Goal: Task Accomplishment & Management: Manage account settings

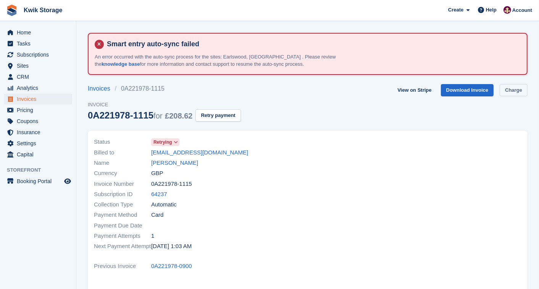
click at [522, 86] on link "Charge" at bounding box center [514, 90] width 28 height 13
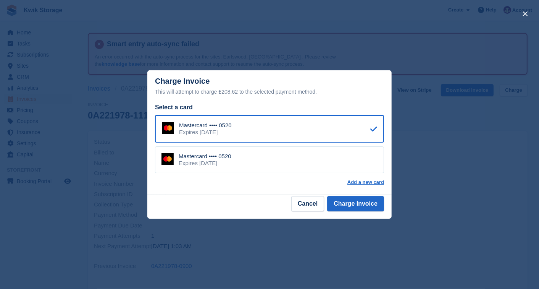
click at [331, 171] on div "Mastercard •••• 0520 Expires October 2029" at bounding box center [269, 159] width 229 height 27
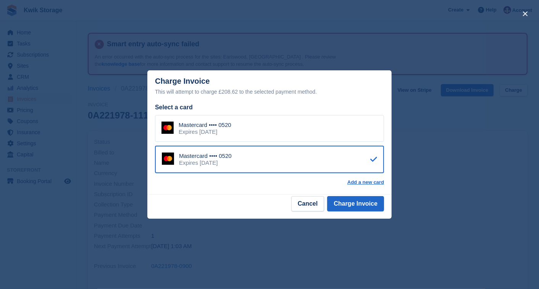
click at [365, 212] on footer "Cancel Charge Invoice" at bounding box center [269, 206] width 244 height 24
click at [368, 206] on button "Charge Invoice" at bounding box center [355, 203] width 57 height 15
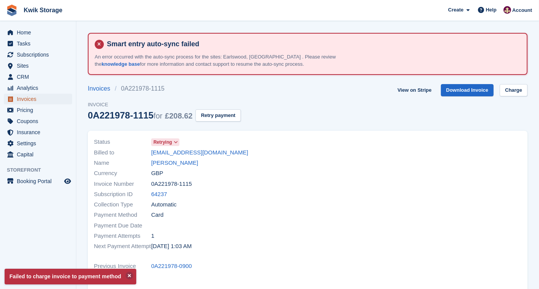
click at [32, 98] on span "Invoices" at bounding box center [40, 99] width 46 height 11
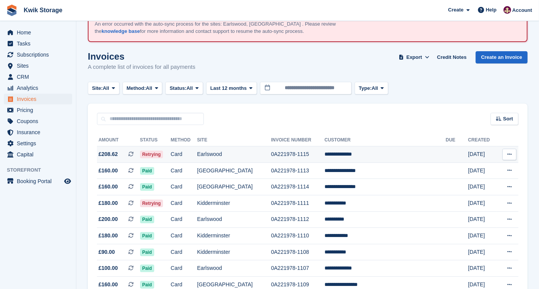
scroll to position [34, 0]
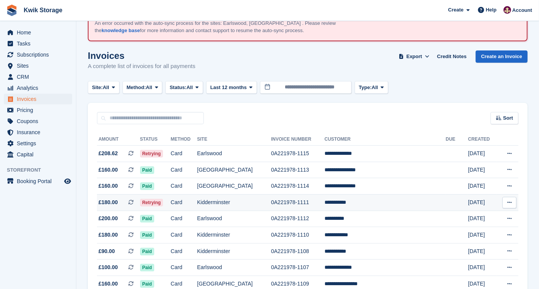
click at [197, 199] on td "Card" at bounding box center [184, 202] width 26 height 16
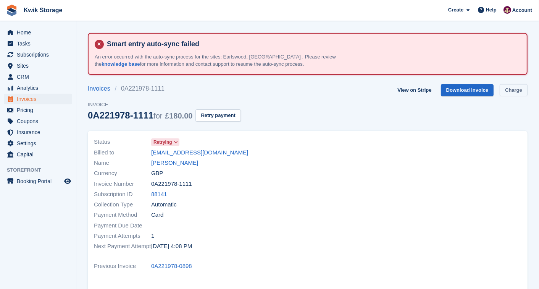
click at [508, 86] on link "Charge" at bounding box center [514, 90] width 28 height 13
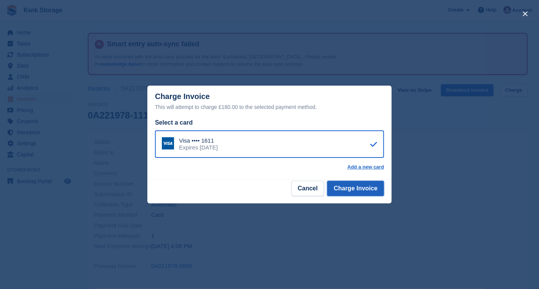
click at [361, 181] on button "Charge Invoice" at bounding box center [355, 188] width 57 height 15
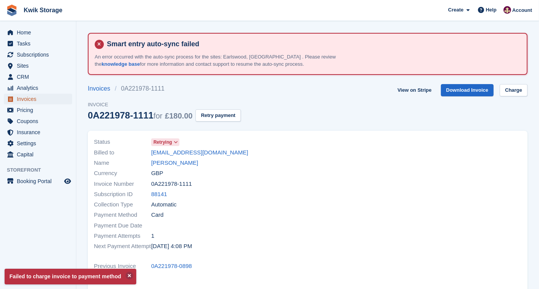
click at [40, 99] on span "Invoices" at bounding box center [40, 99] width 46 height 11
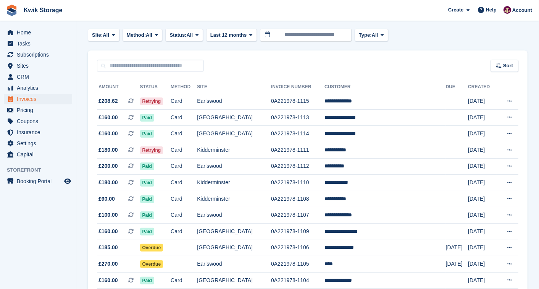
scroll to position [85, 0]
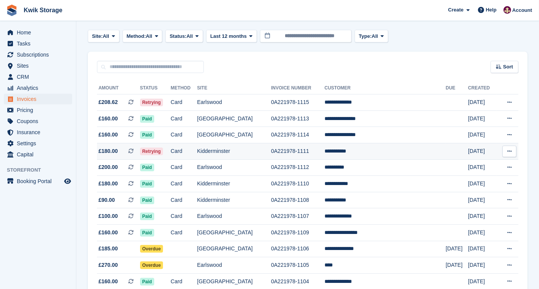
click at [197, 151] on td "Card" at bounding box center [184, 151] width 26 height 16
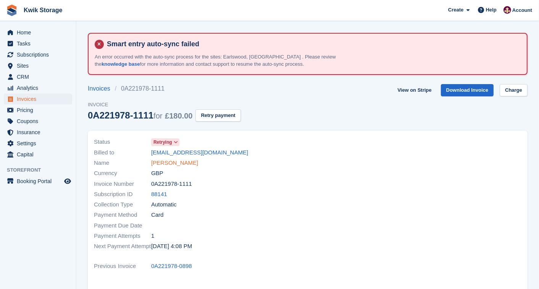
click at [175, 163] on link "[PERSON_NAME]" at bounding box center [174, 163] width 47 height 9
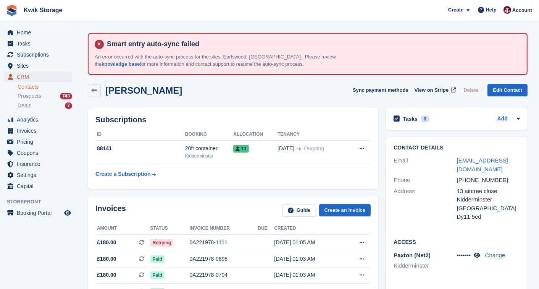
click at [58, 79] on span "CRM" at bounding box center [40, 76] width 46 height 11
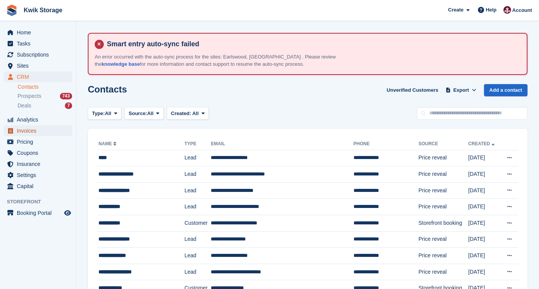
click at [39, 128] on span "Invoices" at bounding box center [40, 130] width 46 height 11
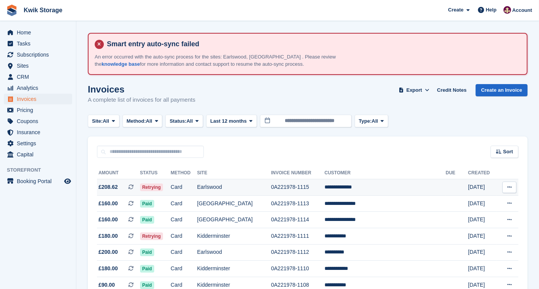
click at [189, 185] on td "Card" at bounding box center [184, 187] width 26 height 16
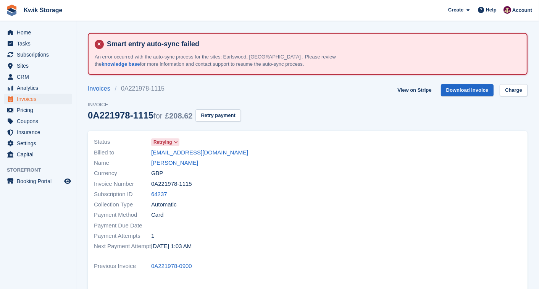
click at [182, 163] on link "[PERSON_NAME]" at bounding box center [174, 163] width 47 height 9
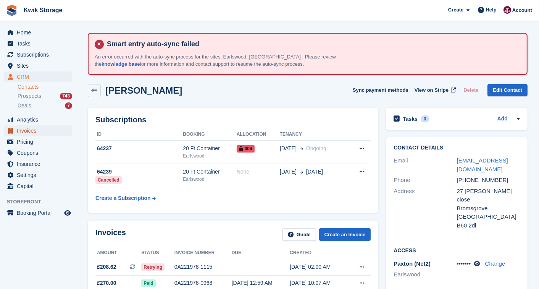
click at [52, 127] on span "Invoices" at bounding box center [40, 130] width 46 height 11
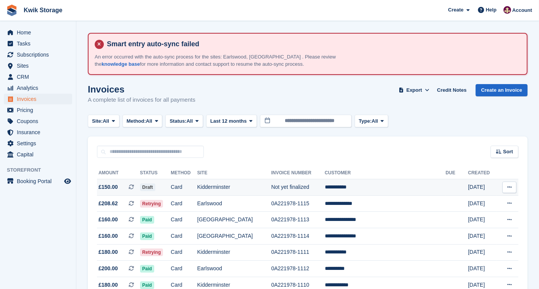
click at [468, 188] on td "[DATE]" at bounding box center [482, 187] width 29 height 16
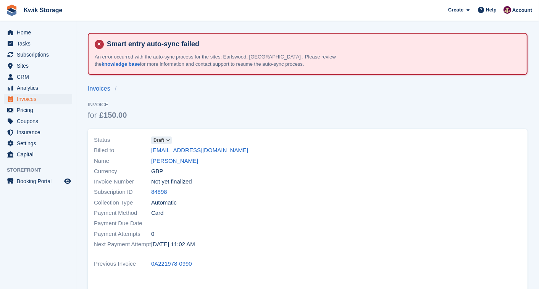
click at [169, 140] on icon at bounding box center [168, 140] width 4 height 5
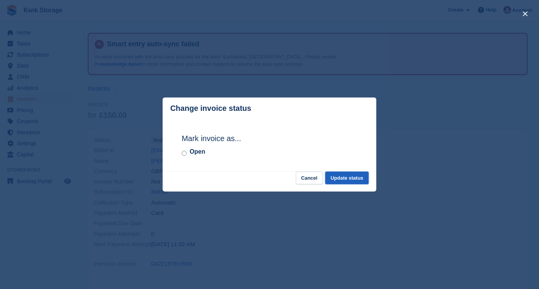
click at [352, 175] on button "Update status" at bounding box center [347, 178] width 44 height 13
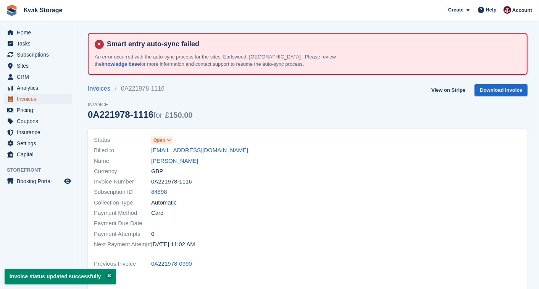
click at [51, 97] on span "Invoices" at bounding box center [40, 99] width 46 height 11
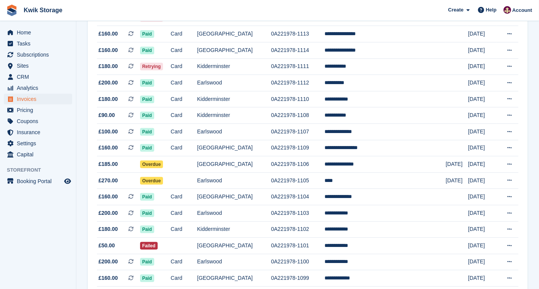
scroll to position [186, 0]
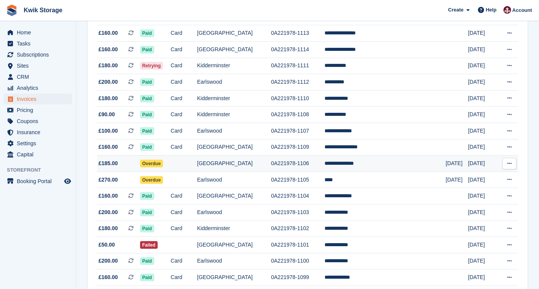
click at [197, 158] on td at bounding box center [184, 163] width 26 height 16
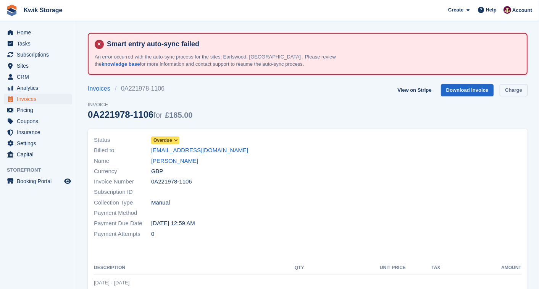
click at [513, 94] on link "Charge" at bounding box center [514, 90] width 28 height 13
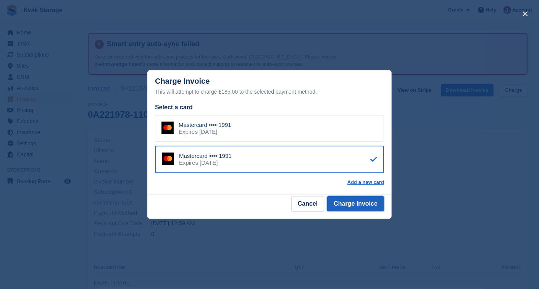
click at [353, 197] on button "Charge Invoice" at bounding box center [355, 203] width 57 height 15
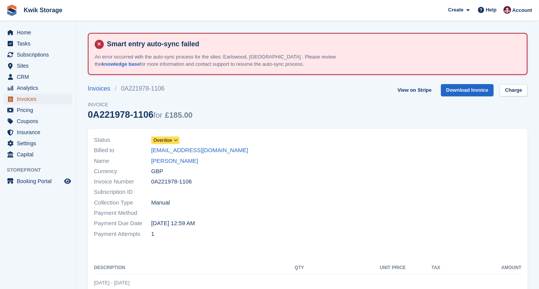
click at [54, 98] on span "Invoices" at bounding box center [40, 99] width 46 height 11
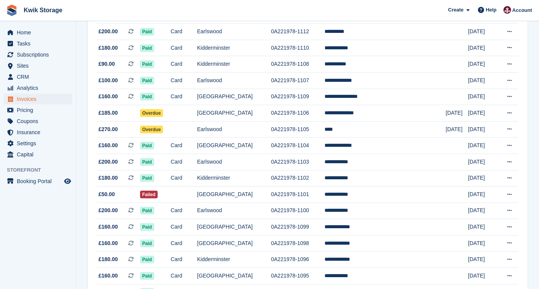
scroll to position [238, 0]
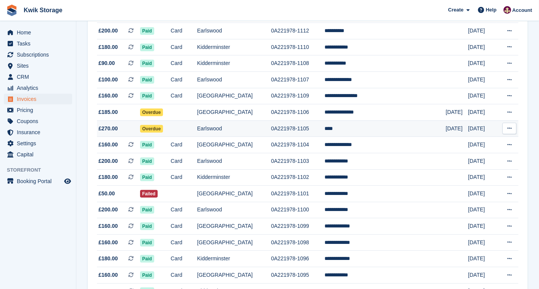
click at [257, 124] on td "Earlswood" at bounding box center [234, 128] width 74 height 16
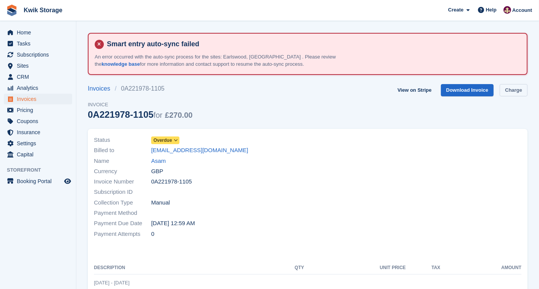
click at [525, 87] on link "Charge" at bounding box center [514, 90] width 28 height 13
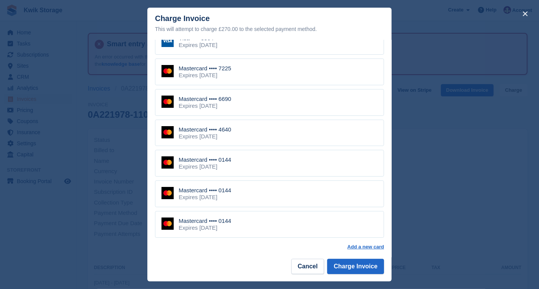
scroll to position [58, 0]
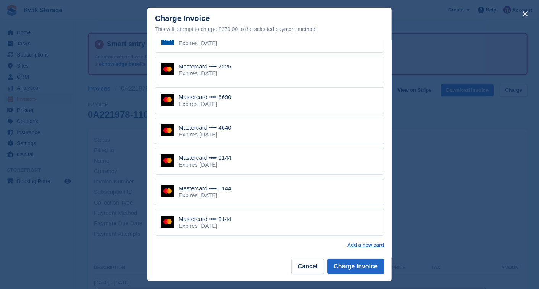
click at [244, 129] on div "Mastercard •••• 4640 Expires March 2028" at bounding box center [269, 131] width 229 height 27
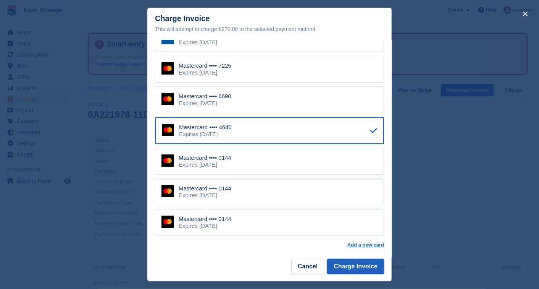
click at [357, 271] on button "Charge Invoice" at bounding box center [355, 266] width 57 height 15
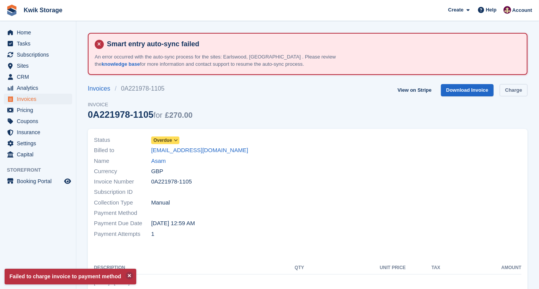
click at [510, 87] on link "Charge" at bounding box center [514, 90] width 28 height 13
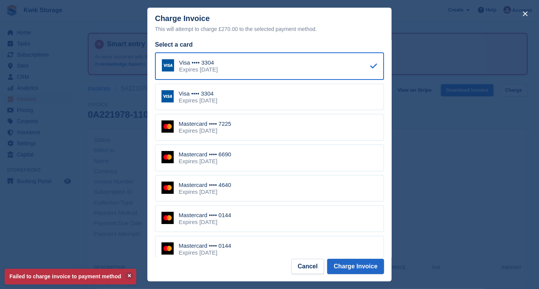
click at [261, 101] on div "Visa •••• 3304 Expires December 2031" at bounding box center [269, 97] width 229 height 27
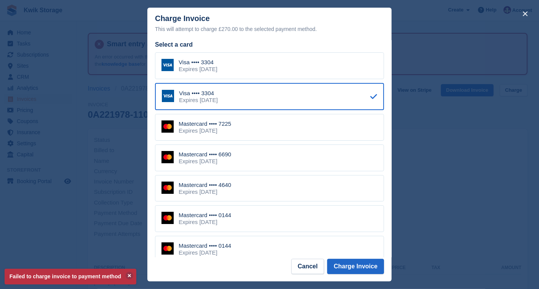
click at [353, 257] on div "Mastercard •••• 0144 Expires March 2028" at bounding box center [269, 249] width 229 height 27
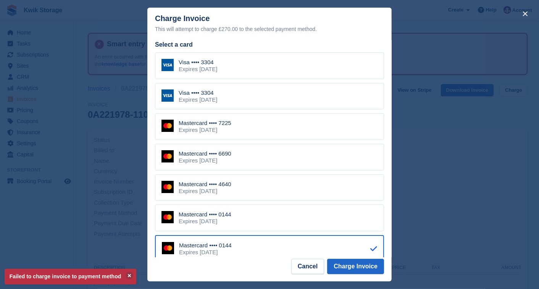
click at [289, 102] on div "Visa •••• 3304 Expires December 2031" at bounding box center [269, 96] width 229 height 27
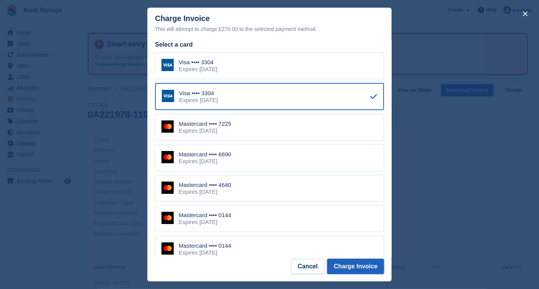
click at [352, 270] on button "Charge Invoice" at bounding box center [355, 266] width 57 height 15
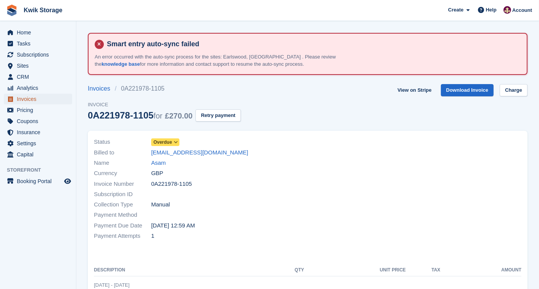
click at [32, 94] on span "Invoices" at bounding box center [40, 99] width 46 height 11
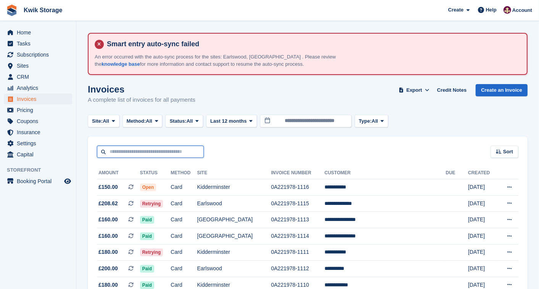
click at [144, 146] on input "text" at bounding box center [150, 152] width 107 height 13
type input "*****"
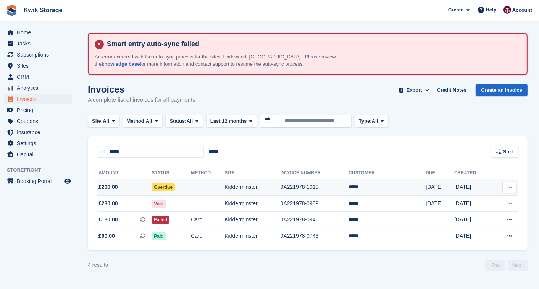
click at [191, 180] on td "Overdue" at bounding box center [171, 187] width 39 height 16
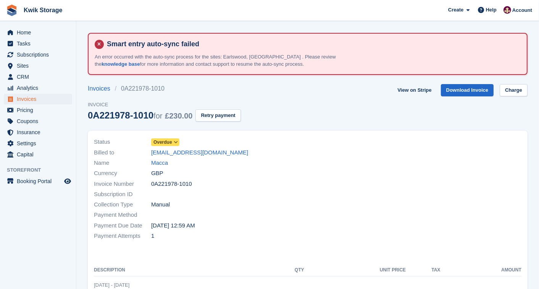
click at [173, 144] on span at bounding box center [176, 142] width 6 height 6
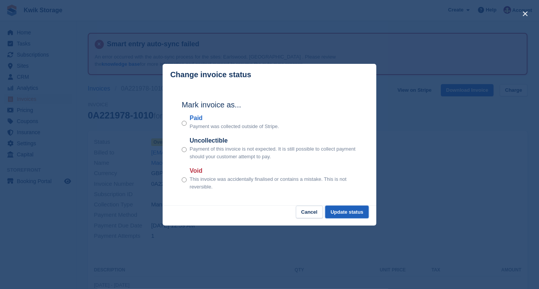
click at [341, 209] on button "Update status" at bounding box center [347, 212] width 44 height 13
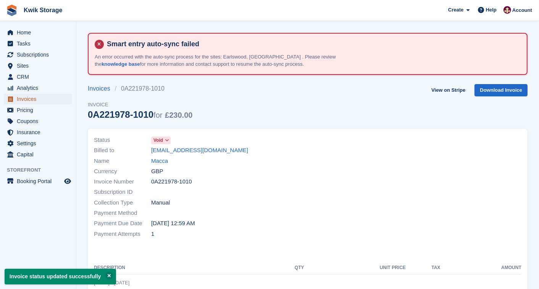
click at [40, 94] on span "Invoices" at bounding box center [40, 99] width 46 height 11
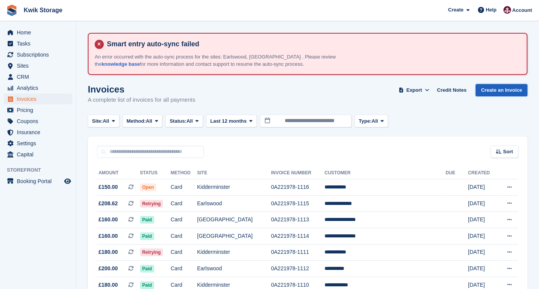
click at [493, 84] on link "Create an Invoice" at bounding box center [502, 90] width 52 height 13
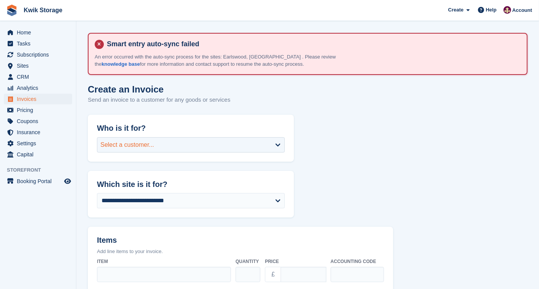
click at [148, 141] on div "Select a customer..." at bounding box center [127, 144] width 54 height 9
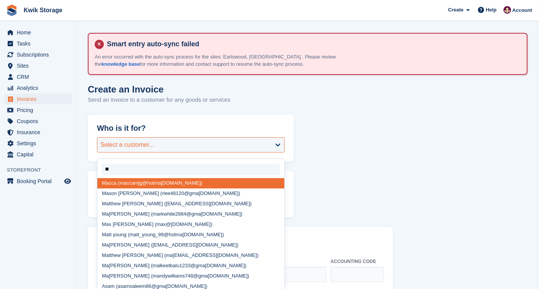
type input "***"
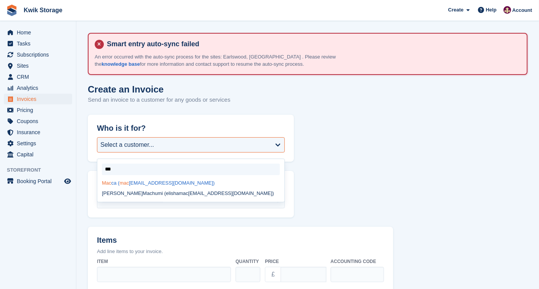
click at [159, 181] on div "Mac ca ( mac camjg@hotmail.com)" at bounding box center [190, 183] width 187 height 10
select select "******"
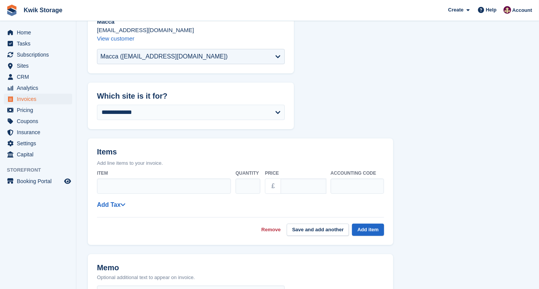
scroll to position [136, 0]
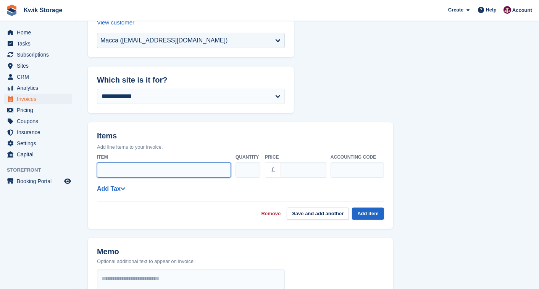
click at [147, 172] on input "Item" at bounding box center [164, 169] width 134 height 15
type input "**********"
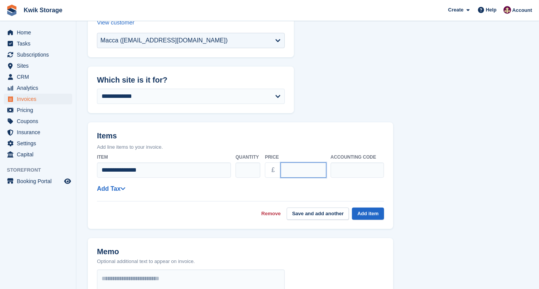
click at [286, 167] on input "****" at bounding box center [304, 169] width 46 height 15
type input "******"
click at [415, 163] on form "**********" at bounding box center [308, 230] width 440 height 503
click at [316, 215] on button "Save and add another" at bounding box center [318, 213] width 62 height 13
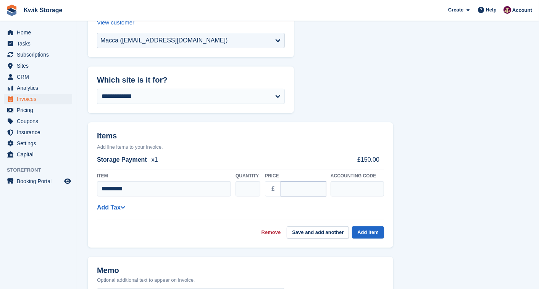
type input "*********"
click at [287, 188] on input "****" at bounding box center [304, 188] width 46 height 15
type input "*****"
type input "*"
click at [253, 185] on input "*" at bounding box center [248, 188] width 25 height 15
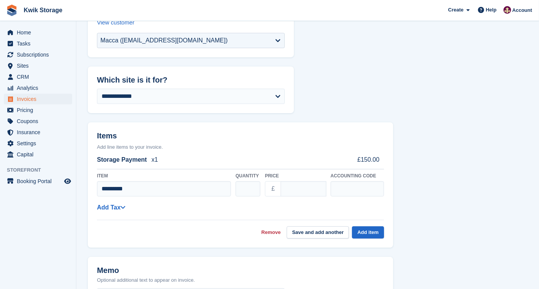
click at [233, 228] on div "Remove Save and add another Add item" at bounding box center [240, 229] width 287 height 19
click at [329, 228] on button "Save and add another" at bounding box center [318, 232] width 62 height 13
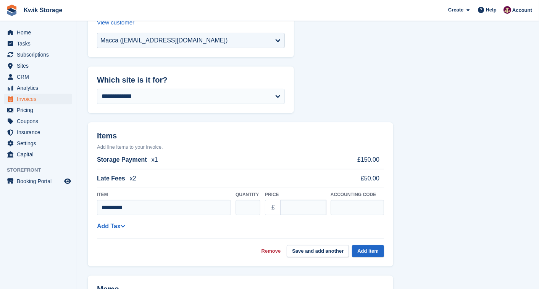
type input "*********"
click at [284, 205] on input "****" at bounding box center [304, 207] width 46 height 15
type input "*****"
drag, startPoint x: 205, startPoint y: 235, endPoint x: 322, endPoint y: 251, distance: 117.9
click at [322, 251] on div "**********" at bounding box center [240, 222] width 287 height 69
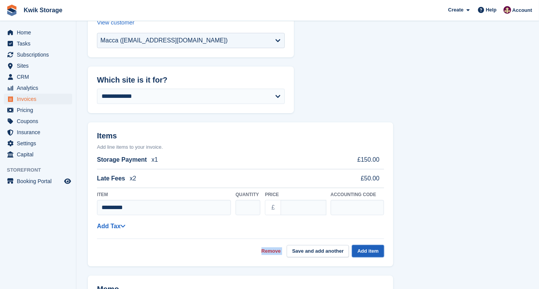
click at [360, 247] on button "Add item" at bounding box center [368, 251] width 32 height 13
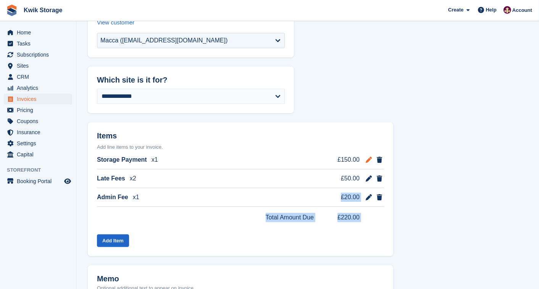
click at [368, 157] on icon at bounding box center [369, 160] width 6 height 6
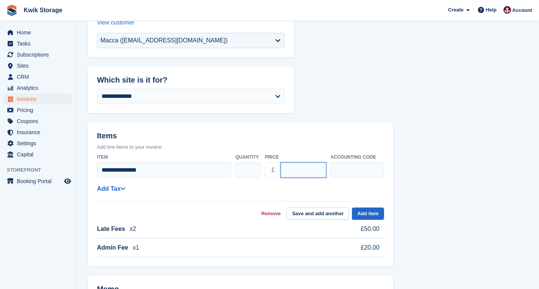
click at [291, 169] on input "******" at bounding box center [304, 169] width 46 height 15
type input "******"
click at [478, 206] on form "**********" at bounding box center [308, 249] width 440 height 541
click at [372, 213] on button "Add item" at bounding box center [368, 213] width 32 height 13
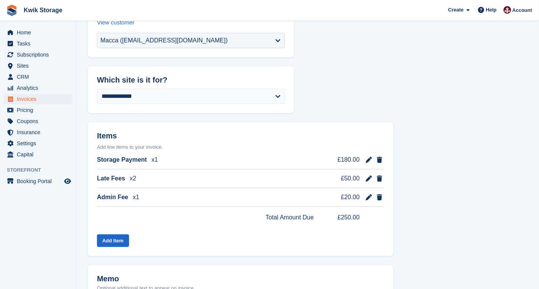
click at [490, 207] on form "**********" at bounding box center [308, 244] width 440 height 530
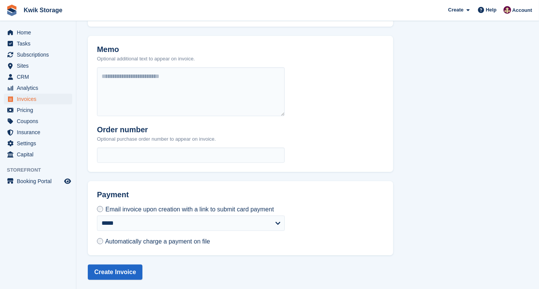
scroll to position [366, 0]
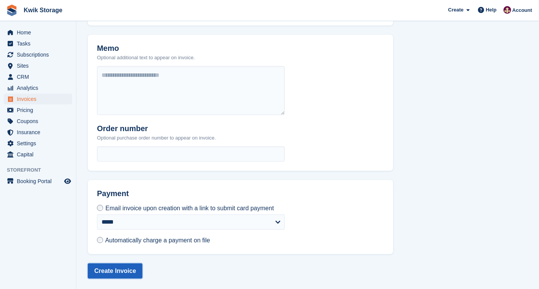
click at [122, 266] on button "Create Invoice" at bounding box center [115, 270] width 55 height 15
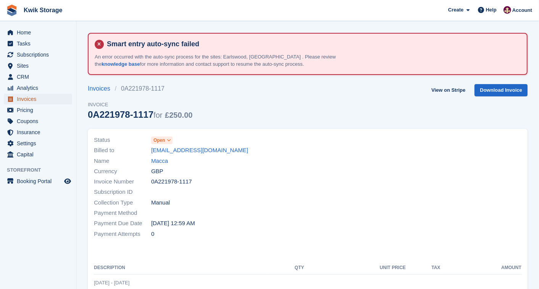
click at [55, 97] on span "Invoices" at bounding box center [40, 99] width 46 height 11
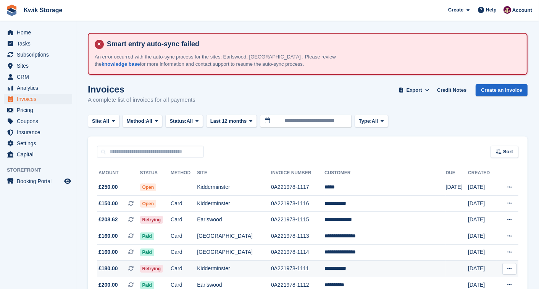
click at [239, 268] on td "Kidderminster" at bounding box center [234, 269] width 74 height 16
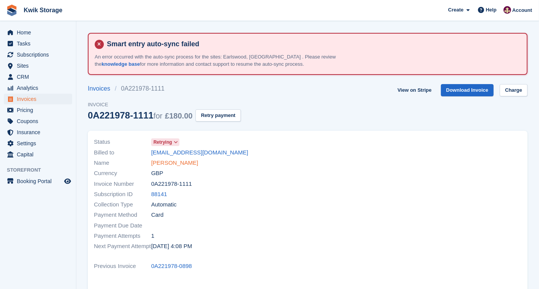
click at [174, 164] on link "[PERSON_NAME]" at bounding box center [174, 163] width 47 height 9
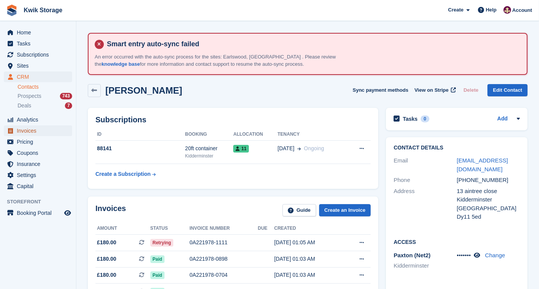
click at [43, 128] on span "Invoices" at bounding box center [40, 130] width 46 height 11
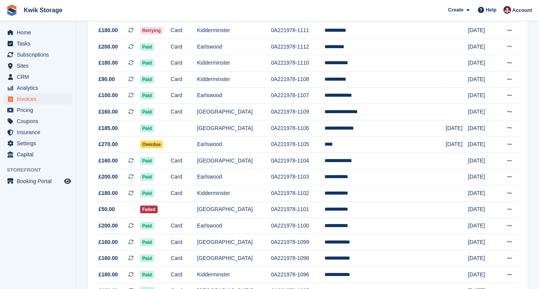
scroll to position [254, 0]
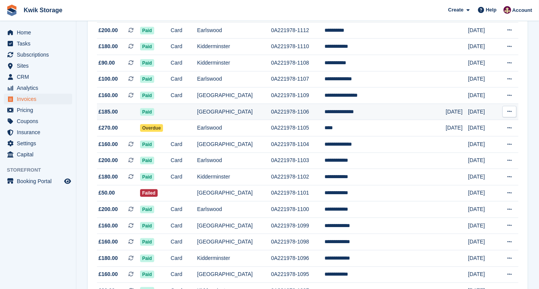
click at [192, 108] on td at bounding box center [184, 112] width 26 height 16
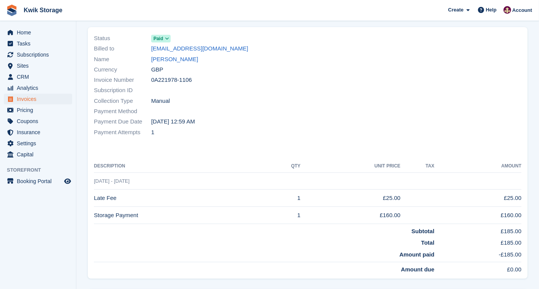
scroll to position [119, 0]
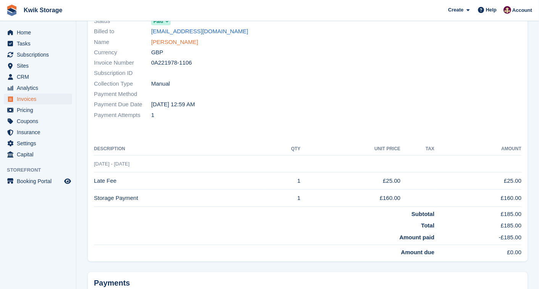
click at [178, 40] on link "[PERSON_NAME]" at bounding box center [174, 42] width 47 height 9
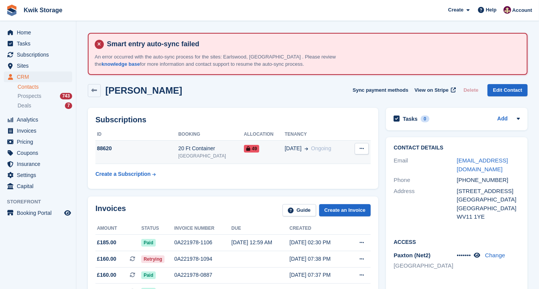
click at [368, 147] on button at bounding box center [362, 148] width 14 height 11
click at [293, 142] on td "01 Jun Ongoing" at bounding box center [317, 152] width 64 height 23
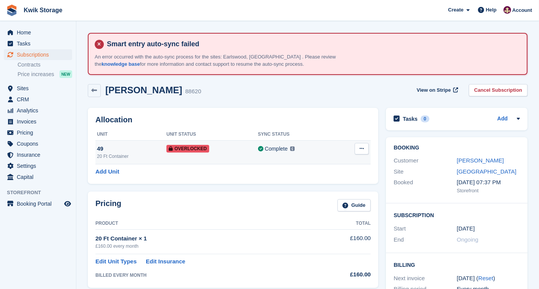
click at [358, 147] on button at bounding box center [362, 148] width 14 height 11
click at [345, 160] on p "Remove Overlock" at bounding box center [332, 164] width 66 height 10
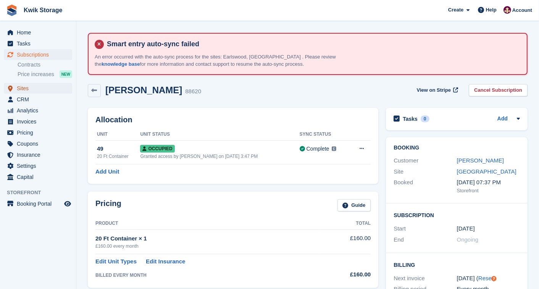
click at [43, 85] on span "Sites" at bounding box center [40, 88] width 46 height 11
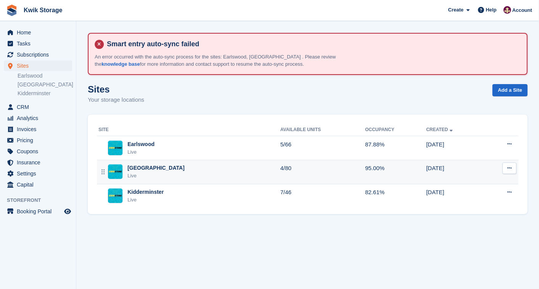
click at [172, 165] on div "Willenhall Live" at bounding box center [190, 172] width 182 height 16
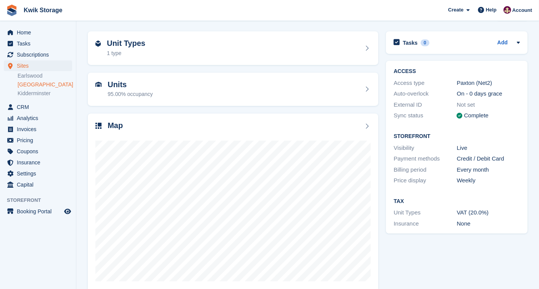
scroll to position [87, 0]
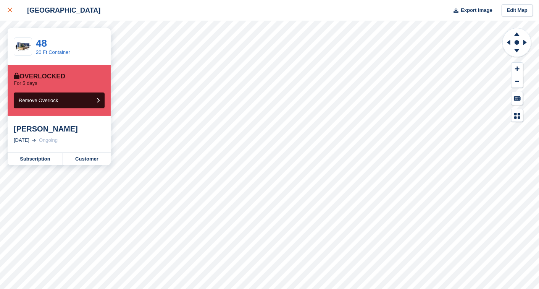
click at [15, 6] on div at bounding box center [14, 10] width 13 height 9
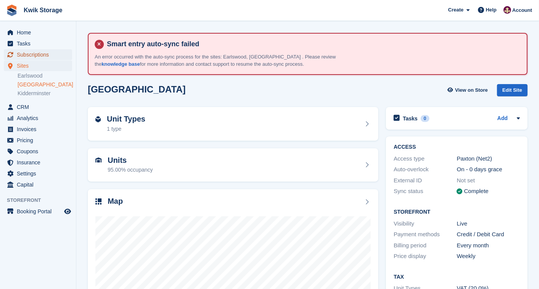
click at [40, 54] on span "Subscriptions" at bounding box center [40, 54] width 46 height 11
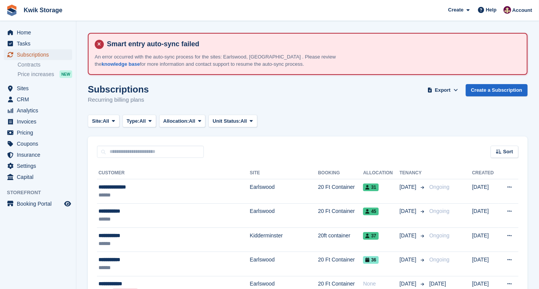
click at [55, 52] on span "Subscriptions" at bounding box center [40, 54] width 46 height 11
click at [161, 154] on input "text" at bounding box center [150, 152] width 107 height 13
type input "*****"
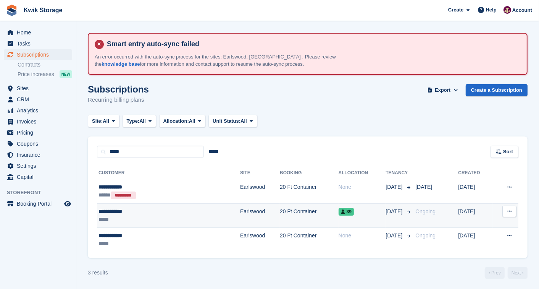
click at [160, 212] on div "**********" at bounding box center [143, 211] width 89 height 8
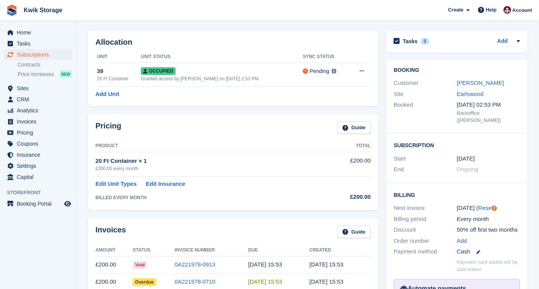
scroll to position [85, 0]
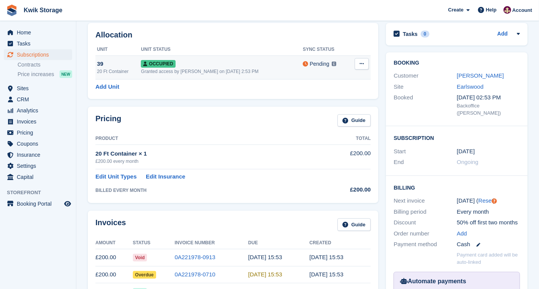
click at [362, 59] on button at bounding box center [362, 63] width 14 height 11
click at [320, 79] on p "Overlock" at bounding box center [332, 79] width 66 height 10
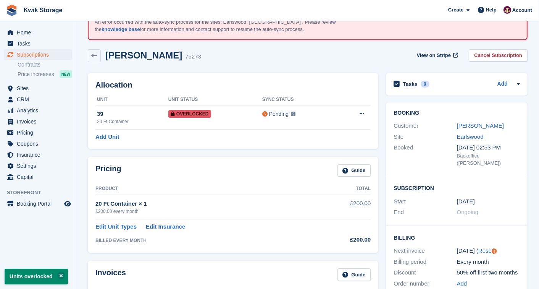
scroll to position [34, 0]
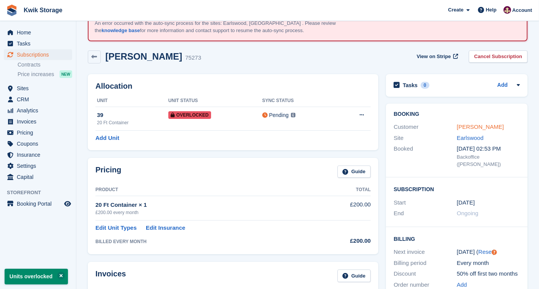
click at [463, 124] on link "Paula Morris" at bounding box center [480, 126] width 47 height 6
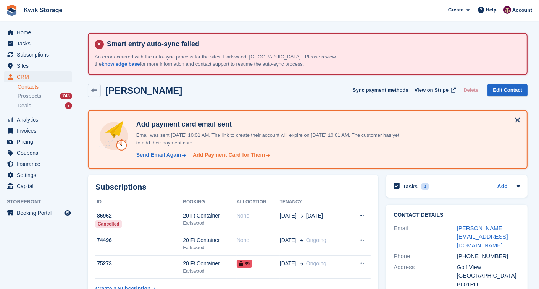
click at [239, 155] on div "Add Payment Card for Them" at bounding box center [229, 155] width 72 height 8
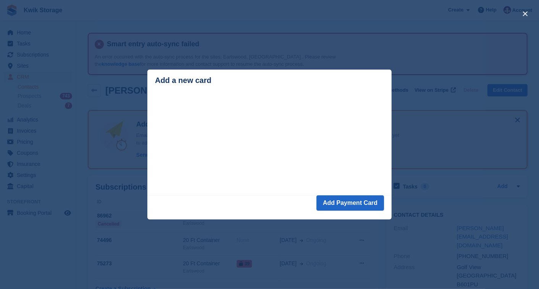
click at [222, 281] on div "close" at bounding box center [269, 144] width 539 height 289
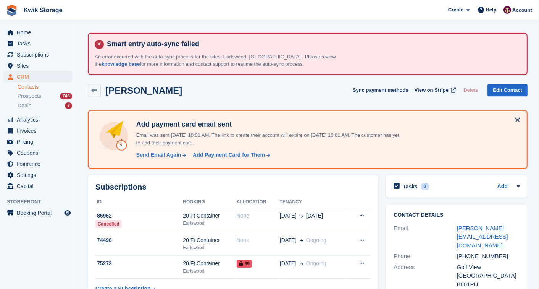
click at [163, 89] on div "Paula Morris Sync payment methods View on Stripe Delete Edit Contact" at bounding box center [308, 90] width 440 height 13
click at [156, 88] on h2 "Paula Morris" at bounding box center [143, 90] width 77 height 10
click at [159, 92] on div "Paula Morris Sync payment methods View on Stripe Delete Edit Contact" at bounding box center [308, 90] width 440 height 13
click at [108, 89] on h2 "Paula Morris" at bounding box center [143, 90] width 77 height 10
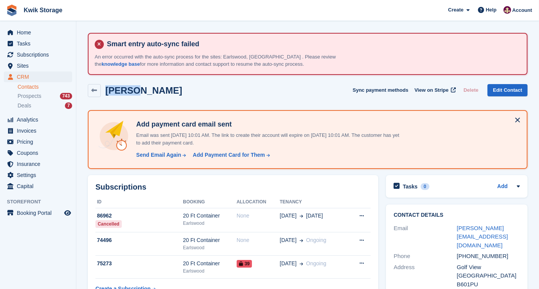
click at [108, 89] on h2 "Paula Morris" at bounding box center [143, 90] width 77 height 10
click at [165, 93] on div "Paula Morris Sync payment methods View on Stripe Delete Edit Contact" at bounding box center [308, 90] width 440 height 13
click at [39, 126] on span "Invoices" at bounding box center [40, 130] width 46 height 11
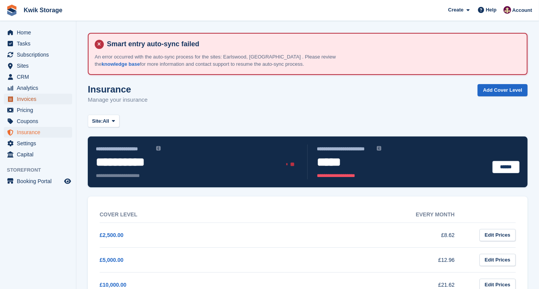
click at [45, 103] on span "Invoices" at bounding box center [40, 99] width 46 height 11
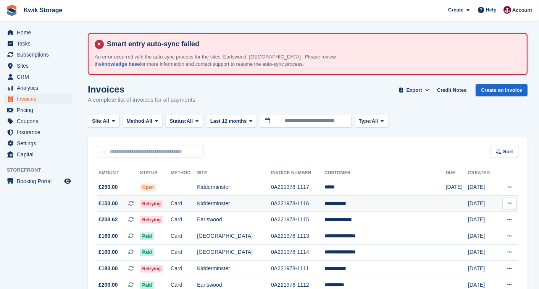
click at [197, 197] on td "Card" at bounding box center [184, 203] width 26 height 16
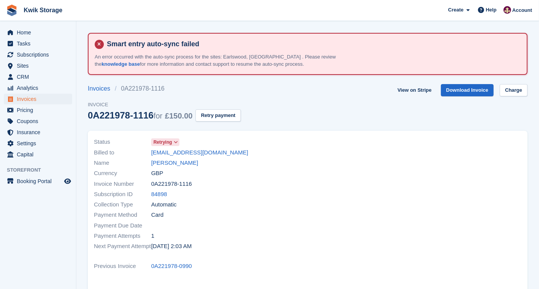
click at [176, 138] on span "Retrying" at bounding box center [165, 142] width 28 height 8
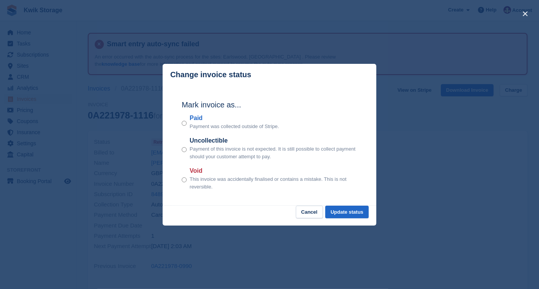
click at [337, 205] on div "Mark invoice as... Paid Payment was collected outside of Stripe. Uncollectible …" at bounding box center [269, 146] width 191 height 120
click at [342, 215] on button "Update status" at bounding box center [347, 212] width 44 height 13
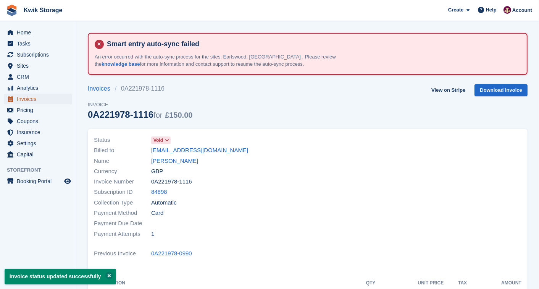
click at [20, 98] on span "Invoices" at bounding box center [40, 99] width 46 height 11
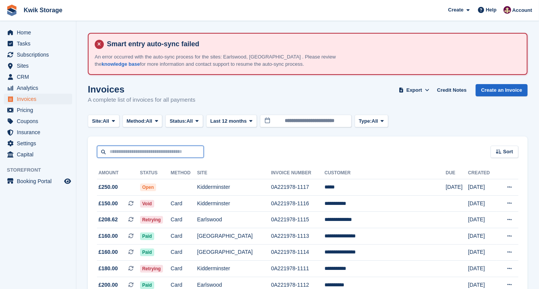
click at [148, 150] on input "text" at bounding box center [150, 152] width 107 height 13
type input "*****"
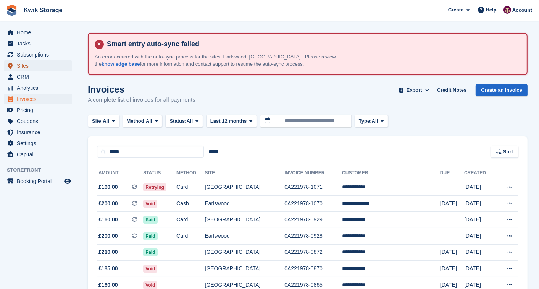
click at [29, 66] on span "Sites" at bounding box center [40, 65] width 46 height 11
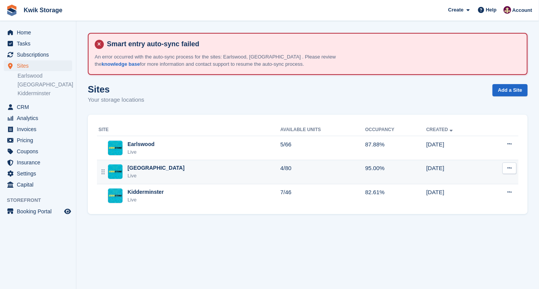
click at [139, 168] on div "[GEOGRAPHIC_DATA]" at bounding box center [156, 168] width 57 height 8
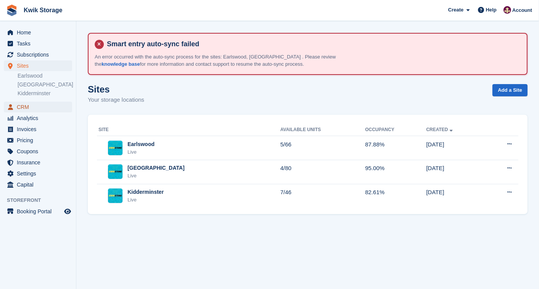
click at [31, 107] on span "CRM" at bounding box center [40, 107] width 46 height 11
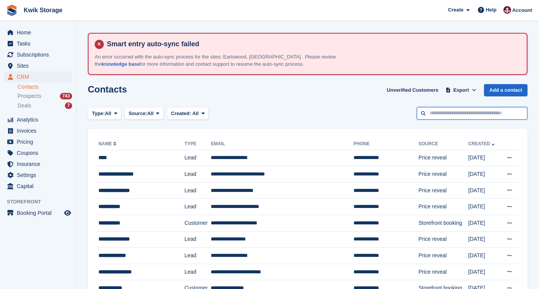
click at [426, 113] on input "text" at bounding box center [472, 113] width 111 height 13
type input "***"
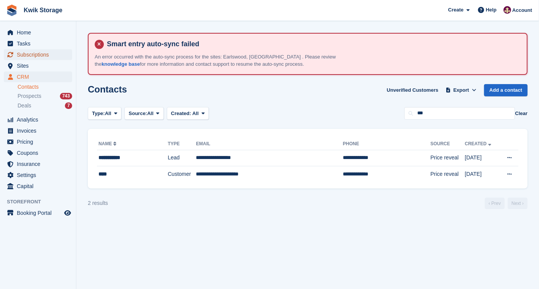
click at [65, 55] on link "Subscriptions" at bounding box center [38, 54] width 68 height 11
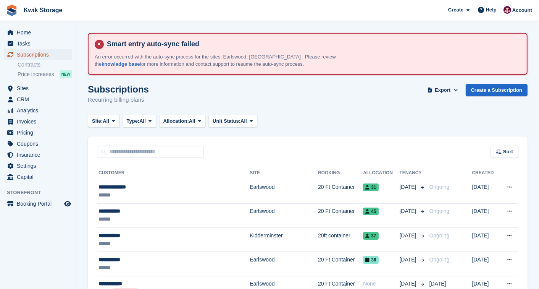
click at [53, 57] on span "Subscriptions" at bounding box center [40, 54] width 46 height 11
click at [57, 52] on span "Subscriptions" at bounding box center [40, 54] width 46 height 11
click at [48, 53] on span "Subscriptions" at bounding box center [40, 54] width 46 height 11
click at [132, 155] on input "text" at bounding box center [150, 152] width 107 height 13
click at [31, 50] on span "Subscriptions" at bounding box center [40, 54] width 46 height 11
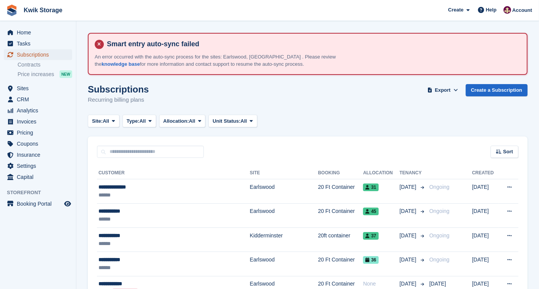
click at [41, 52] on span "Subscriptions" at bounding box center [40, 54] width 46 height 11
click at [47, 52] on span "Subscriptions" at bounding box center [40, 54] width 46 height 11
click at [14, 55] on span "menu" at bounding box center [10, 54] width 9 height 9
click at [26, 89] on span "Sites" at bounding box center [40, 88] width 46 height 11
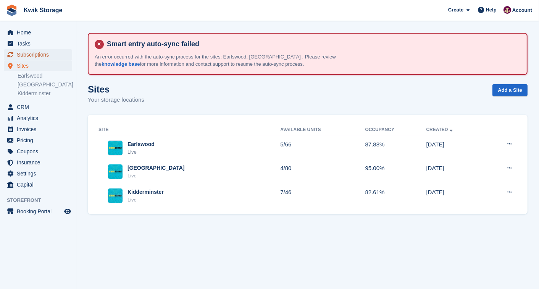
click at [27, 58] on span "Subscriptions" at bounding box center [40, 54] width 46 height 11
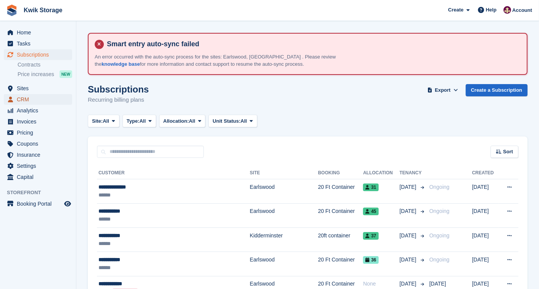
click at [47, 94] on span "CRM" at bounding box center [40, 99] width 46 height 11
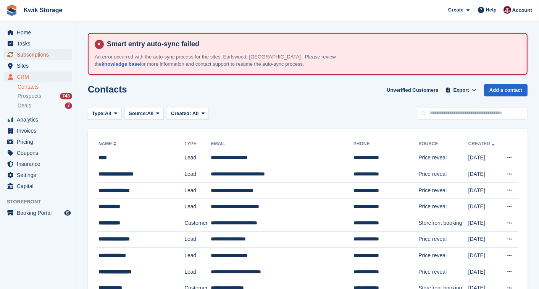
click at [48, 53] on span "Subscriptions" at bounding box center [40, 54] width 46 height 11
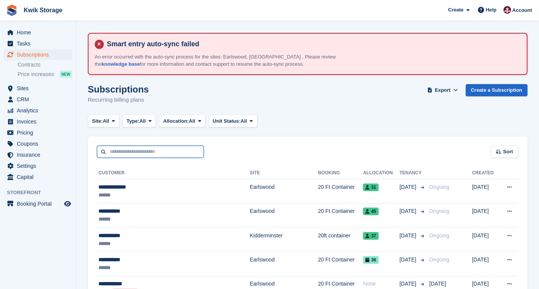
click at [139, 149] on input "text" at bounding box center [150, 152] width 107 height 13
click at [188, 84] on div "Subscriptions Recurring billing plans Export Export Subscriptions Export a CSV …" at bounding box center [308, 98] width 440 height 29
click at [172, 147] on input "text" at bounding box center [150, 152] width 107 height 13
type input "***"
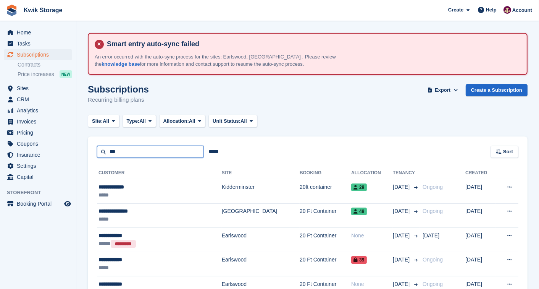
click at [172, 147] on input "***" at bounding box center [150, 152] width 107 height 13
click at [49, 83] on span "Sites" at bounding box center [40, 88] width 46 height 11
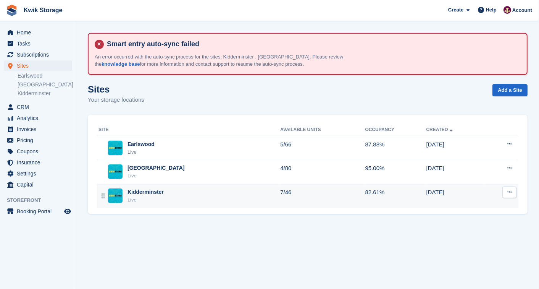
click at [133, 193] on div "Kidderminster" at bounding box center [146, 192] width 36 height 8
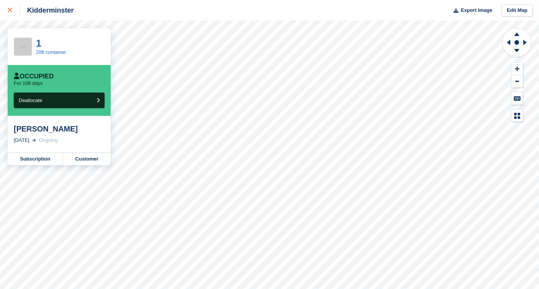
click at [5, 8] on link at bounding box center [10, 10] width 20 height 21
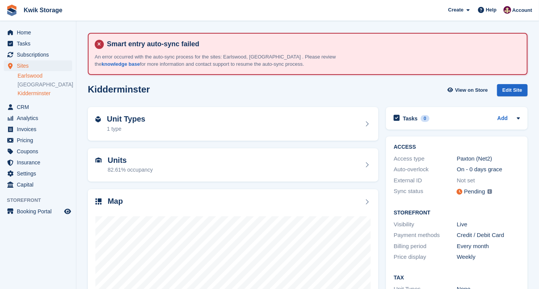
click at [49, 76] on link "Earlswood" at bounding box center [45, 75] width 55 height 7
click at [173, 198] on div "Map" at bounding box center [233, 202] width 275 height 10
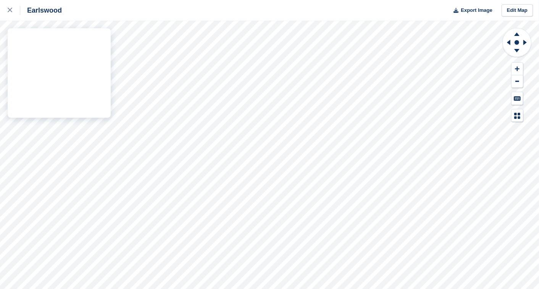
click at [25, 44] on div "Earlswood Export Image Edit Map" at bounding box center [269, 144] width 539 height 289
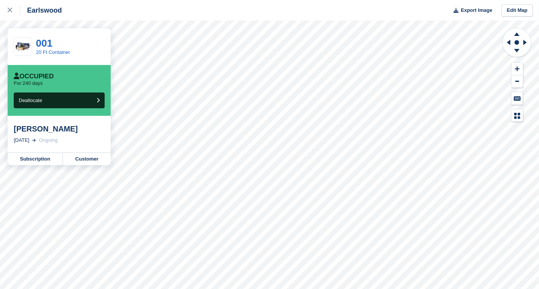
click at [41, 29] on div "001 20 Ft Container" at bounding box center [59, 46] width 103 height 37
click at [43, 19] on div "Earlswood" at bounding box center [31, 10] width 62 height 21
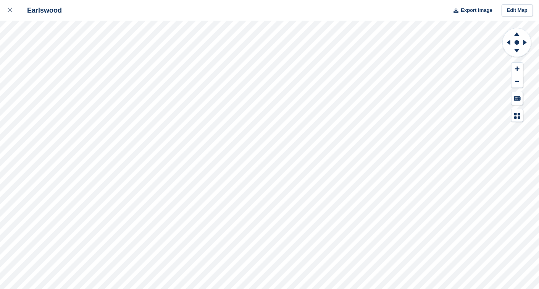
click at [34, 32] on div "Earlswood Export Image Edit Map" at bounding box center [269, 144] width 539 height 289
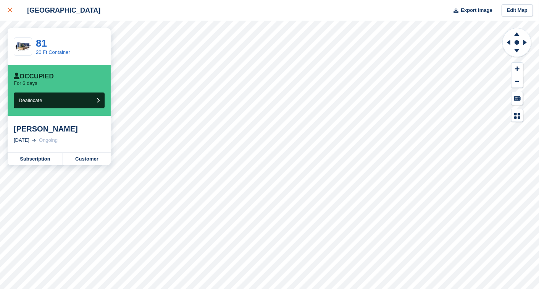
click at [11, 9] on icon at bounding box center [10, 10] width 5 height 5
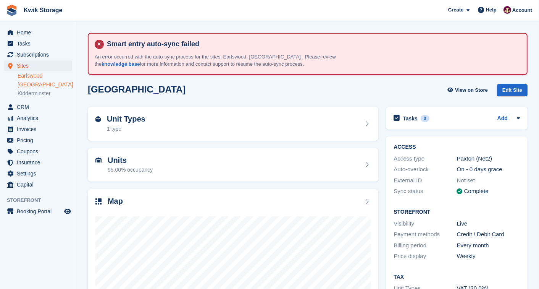
click at [40, 72] on link "Earlswood" at bounding box center [45, 75] width 55 height 7
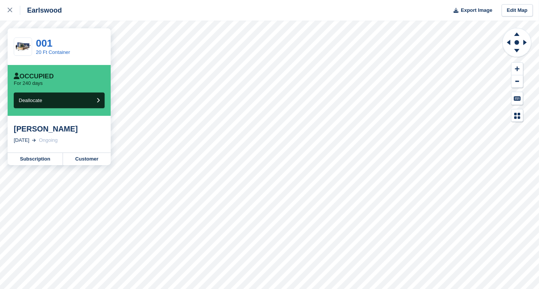
click at [18, 32] on div "Earlswood Export Image Edit Map 001 20 Ft Container Occupied For 240 days Deall…" at bounding box center [269, 144] width 539 height 289
click at [105, 18] on div "Earlswood Export Image Edit Map" at bounding box center [269, 10] width 539 height 21
click at [34, 39] on div "Earlswood Export Image Edit Map 002 20 Ft Container Occupied For 6 days Dealloc…" at bounding box center [269, 144] width 539 height 289
click at [65, 33] on div "Earlswood Export Image Edit Map 008 20 Ft Container Occupied For 237 days Deall…" at bounding box center [269, 144] width 539 height 289
click at [40, 50] on div "Earlswood Export Image Edit Map 003 20 Ft Container Occupied For 240 days Deall…" at bounding box center [269, 144] width 539 height 289
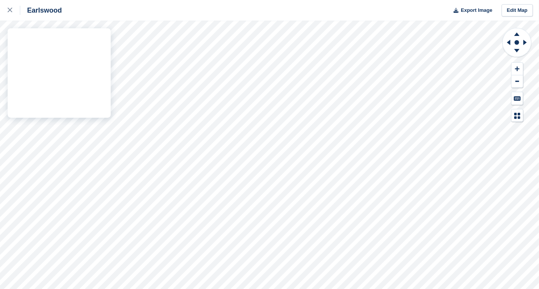
click at [66, 31] on div "Earlswood Export Image Edit Map" at bounding box center [269, 144] width 539 height 289
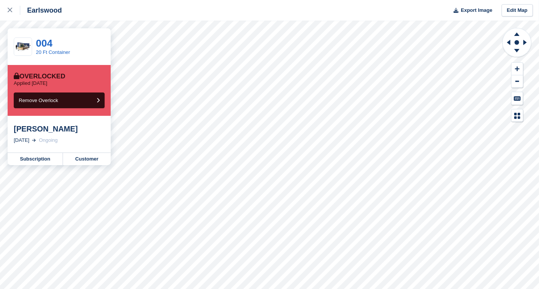
click at [52, 34] on div "Earlswood Export Image Edit Map 004 20 Ft Container Overlocked Applied [DATE] R…" at bounding box center [269, 144] width 539 height 289
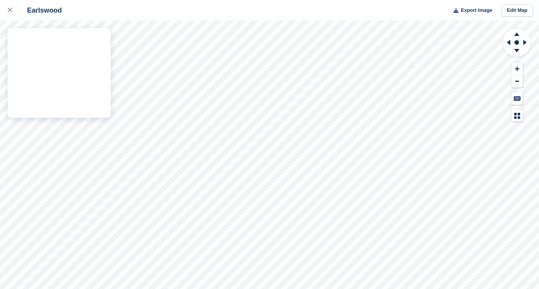
click at [64, 37] on div "Earlswood Export Image Edit Map" at bounding box center [269, 144] width 539 height 289
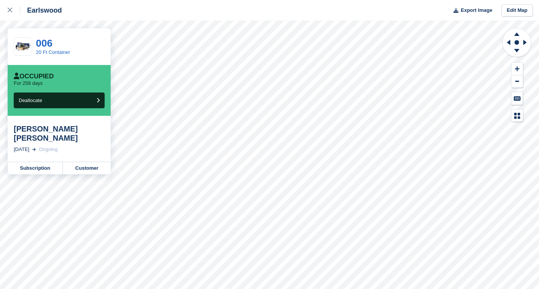
click at [78, 41] on div "Earlswood Export Image Edit Map 006 20 Ft Container Occupied For 258 days Deall…" at bounding box center [269, 144] width 539 height 289
click at [168, 37] on div "Earlswood Export Image Edit Map 006 20 Ft Container Occupied For 258 days Deall…" at bounding box center [269, 144] width 539 height 289
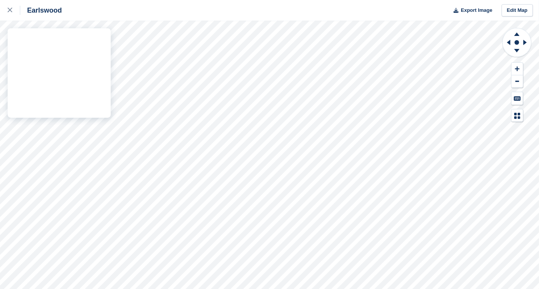
click at [75, 40] on div "Earlswood Export Image Edit Map" at bounding box center [269, 144] width 539 height 289
click at [87, 39] on div "Earlswood Export Image Edit Map" at bounding box center [269, 144] width 539 height 289
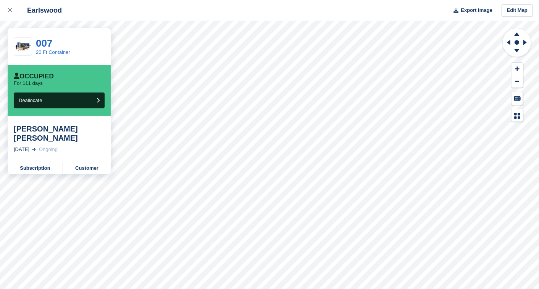
drag, startPoint x: 107, startPoint y: 41, endPoint x: 93, endPoint y: 40, distance: 14.2
click at [88, 37] on div "Earlswood Export Image Edit Map 007 20 Ft Container Occupied For 111 days Deall…" at bounding box center [269, 144] width 539 height 289
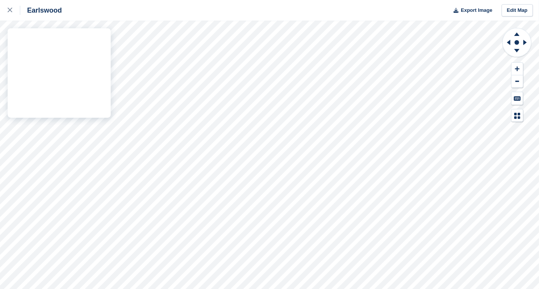
click at [96, 42] on div "Earlswood Export Image Edit Map" at bounding box center [269, 144] width 539 height 289
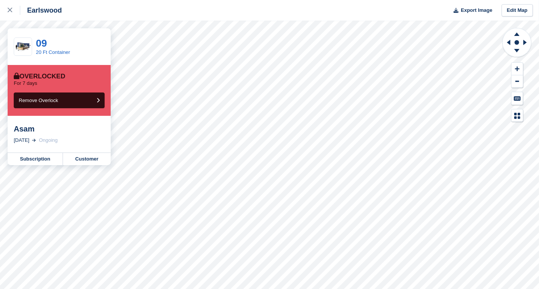
click at [104, 45] on div "Earlswood Export Image Edit Map 09 20 Ft Container Overlocked For 7 days Remove…" at bounding box center [269, 144] width 539 height 289
drag, startPoint x: 12, startPoint y: 4, endPoint x: 10, endPoint y: 8, distance: 4.3
click at [10, 8] on icon at bounding box center [10, 10] width 5 height 5
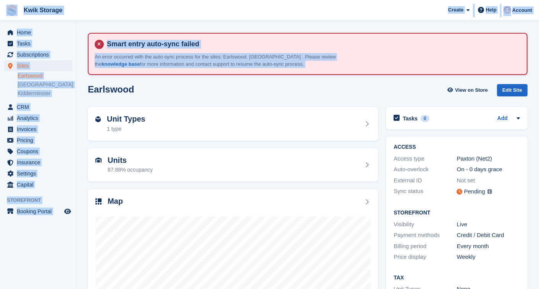
drag, startPoint x: 0, startPoint y: 18, endPoint x: -21, endPoint y: 78, distance: 64.1
click at [0, 78] on html "Kwik Storage Create Subscription Invoice Contact Deal Discount Page Help Chat S…" at bounding box center [269, 144] width 539 height 289
click at [20, 128] on span "Invoices" at bounding box center [40, 129] width 46 height 11
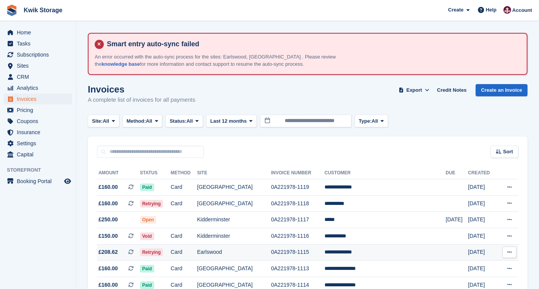
click at [171, 255] on td "Retrying" at bounding box center [155, 252] width 31 height 16
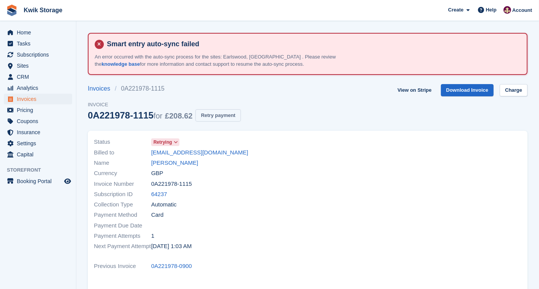
click at [207, 113] on button "Retry payment" at bounding box center [218, 115] width 45 height 13
click at [517, 84] on link "Charge" at bounding box center [514, 90] width 28 height 13
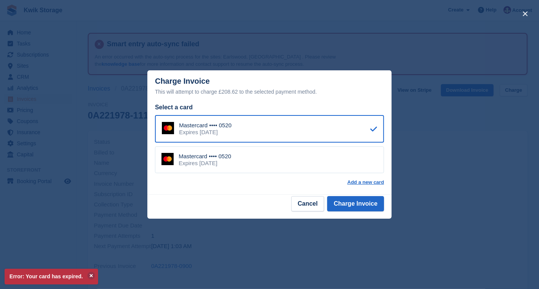
click at [209, 155] on div "Mastercard •••• 0520" at bounding box center [205, 156] width 53 height 7
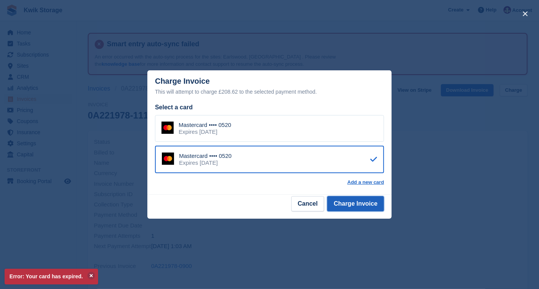
click at [342, 201] on button "Charge Invoice" at bounding box center [355, 203] width 57 height 15
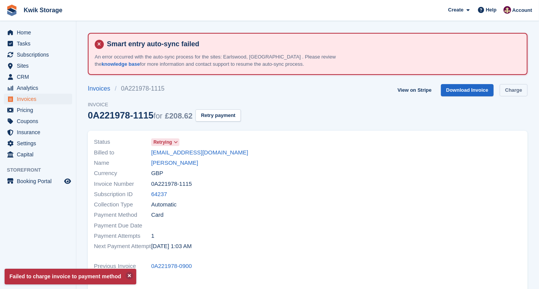
click at [516, 86] on link "Charge" at bounding box center [514, 90] width 28 height 13
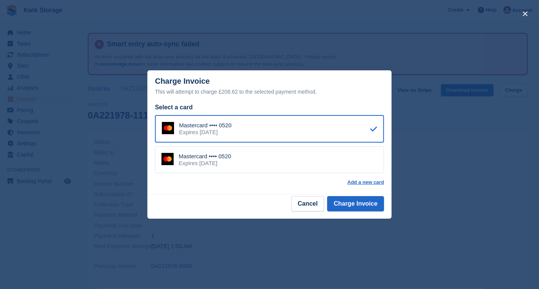
click at [491, 151] on div "close" at bounding box center [269, 144] width 539 height 289
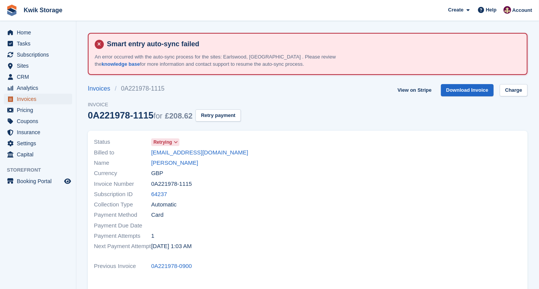
click at [24, 96] on span "Invoices" at bounding box center [40, 99] width 46 height 11
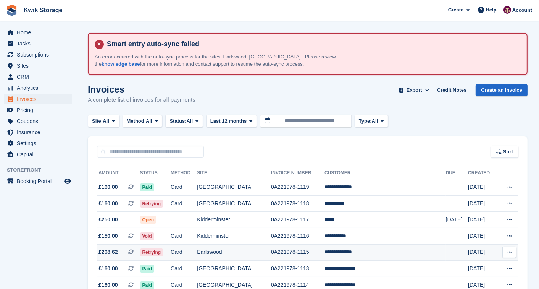
click at [241, 253] on td "Earlswood" at bounding box center [234, 252] width 74 height 16
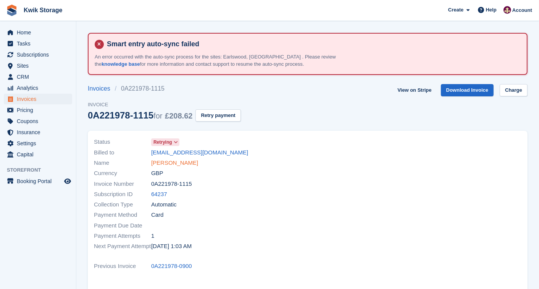
click at [188, 165] on link "[PERSON_NAME]" at bounding box center [174, 163] width 47 height 9
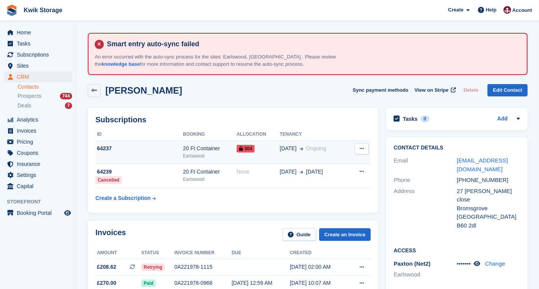
click at [330, 155] on td "04 Dec Ongoing" at bounding box center [314, 152] width 68 height 23
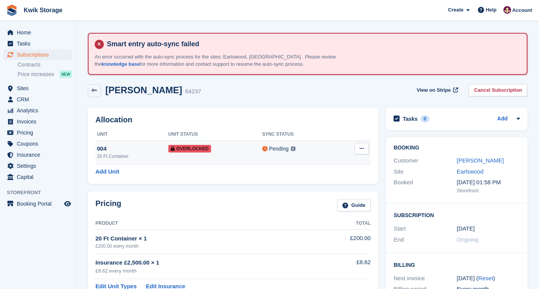
click at [365, 148] on button at bounding box center [362, 148] width 14 height 11
click at [329, 162] on p "Remove Overlock" at bounding box center [332, 164] width 66 height 10
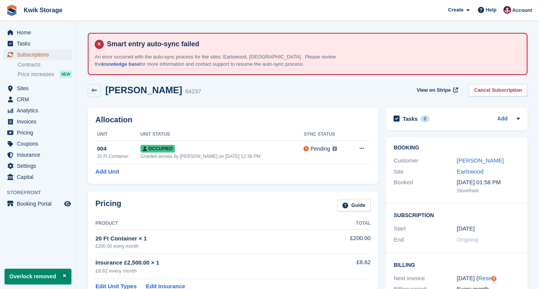
click at [43, 52] on span "Subscriptions" at bounding box center [40, 54] width 46 height 11
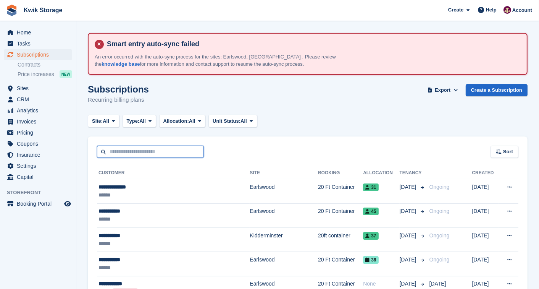
click at [118, 150] on input "text" at bounding box center [150, 152] width 107 height 13
type input "*****"
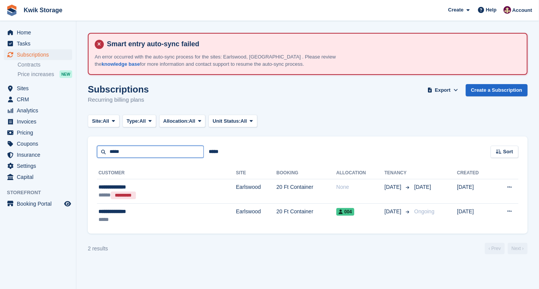
click at [173, 157] on input "*****" at bounding box center [150, 152] width 107 height 13
click at [40, 123] on span "Invoices" at bounding box center [40, 121] width 46 height 11
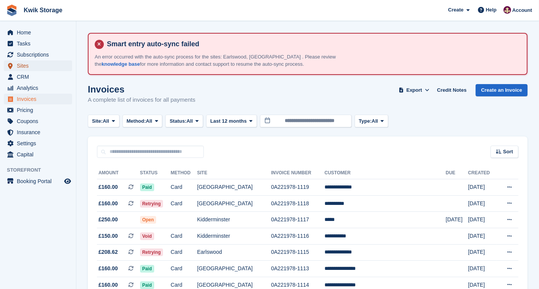
click at [36, 60] on span "Sites" at bounding box center [40, 65] width 46 height 11
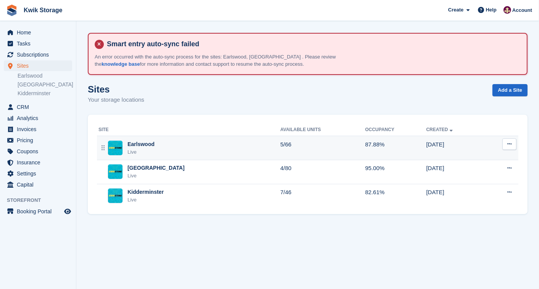
click at [148, 149] on div "Live" at bounding box center [141, 152] width 27 height 8
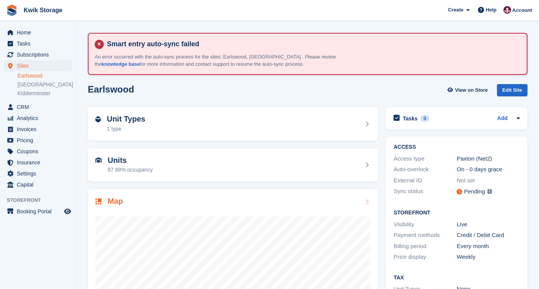
click at [178, 207] on div at bounding box center [233, 283] width 275 height 153
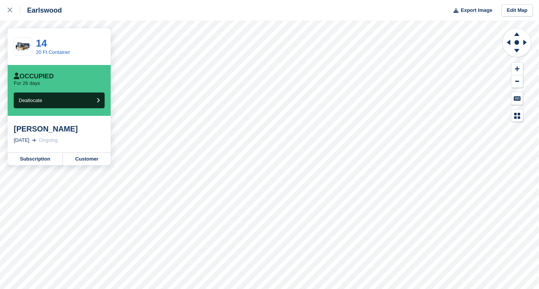
click at [107, 81] on div "Earlswood Export Image Edit Map 14 20 Ft Container Occupied For 26 days Dealloc…" at bounding box center [269, 144] width 539 height 289
click at [107, 81] on div "Occupied For 26 days Deallocate" at bounding box center [59, 90] width 103 height 51
click at [15, 4] on link at bounding box center [10, 10] width 20 height 21
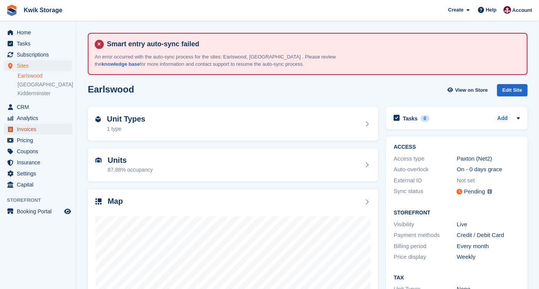
click at [27, 126] on span "Invoices" at bounding box center [40, 129] width 46 height 11
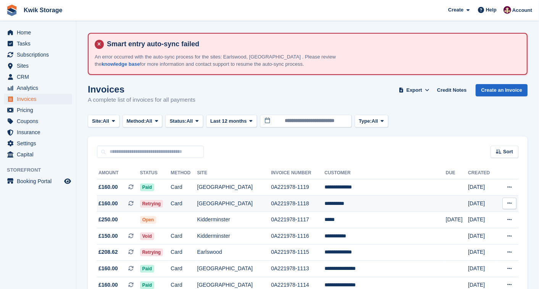
click at [120, 199] on span "£160.00 This is a recurring subscription invoice." at bounding box center [118, 203] width 43 height 8
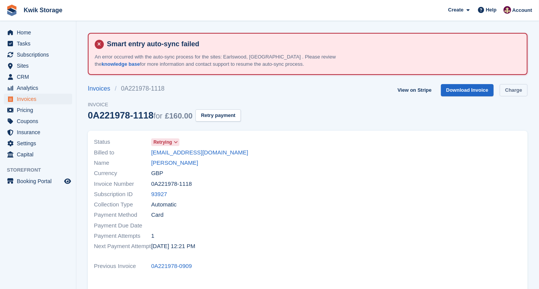
click at [507, 87] on link "Charge" at bounding box center [514, 90] width 28 height 13
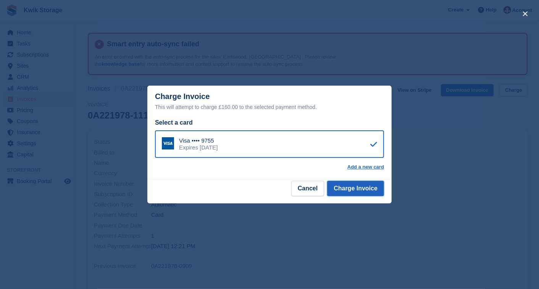
click at [353, 181] on button "Charge Invoice" at bounding box center [355, 188] width 57 height 15
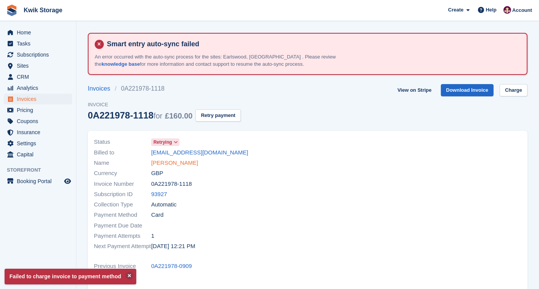
click at [171, 161] on link "[PERSON_NAME]" at bounding box center [174, 163] width 47 height 9
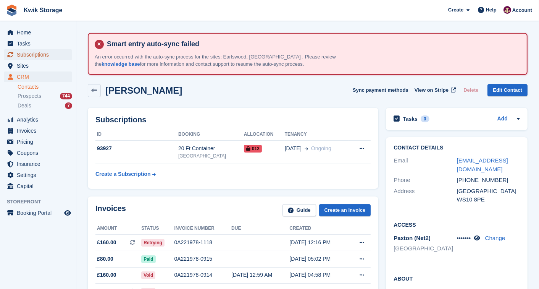
click at [42, 59] on span "Subscriptions" at bounding box center [40, 54] width 46 height 11
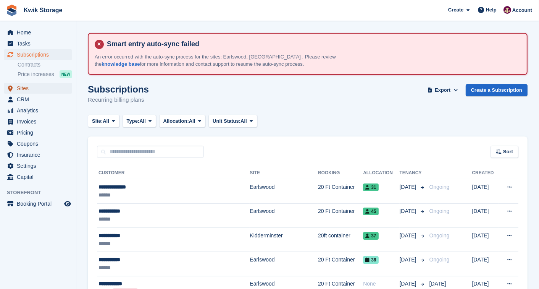
click at [20, 85] on span "Sites" at bounding box center [40, 88] width 46 height 11
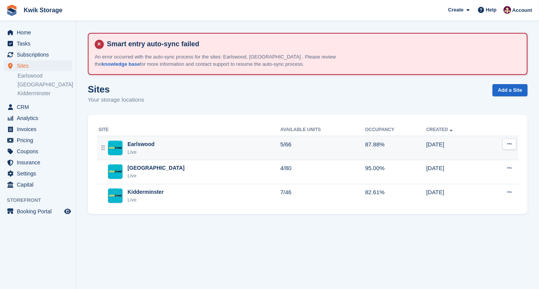
click at [155, 150] on div "Earlswood Live" at bounding box center [190, 148] width 182 height 16
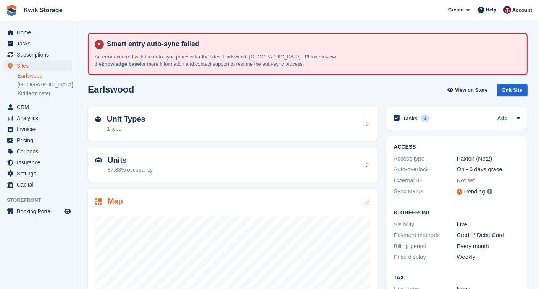
click at [186, 197] on div "Map" at bounding box center [233, 202] width 275 height 10
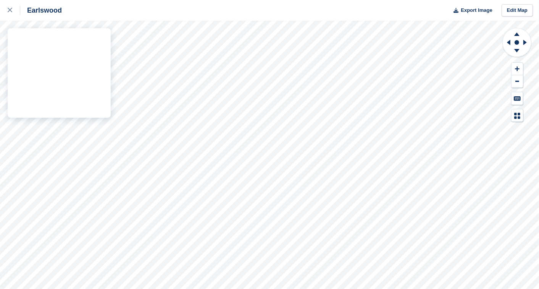
click at [52, 117] on div "Earlswood Export Image Edit Map" at bounding box center [269, 144] width 539 height 289
click at [64, 126] on div "Earlswood Export Image Edit Map" at bounding box center [269, 144] width 539 height 289
click at [63, 115] on div "Earlswood Export Image Edit Map" at bounding box center [269, 144] width 539 height 289
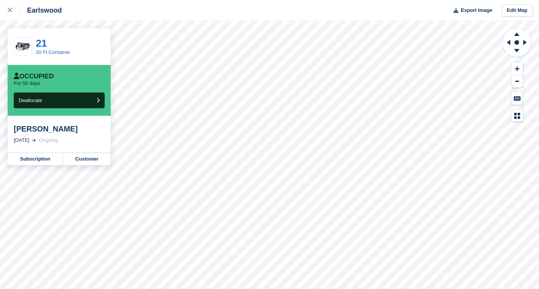
click at [79, 127] on div "Earlswood Export Image Edit Map 21 20 Ft Container Occupied For 50 days Dealloc…" at bounding box center [269, 144] width 539 height 289
click at [88, 118] on div "Earlswood Export Image Edit Map 22 20 Ft Container Occupied For 13 days Dealloc…" at bounding box center [269, 144] width 539 height 289
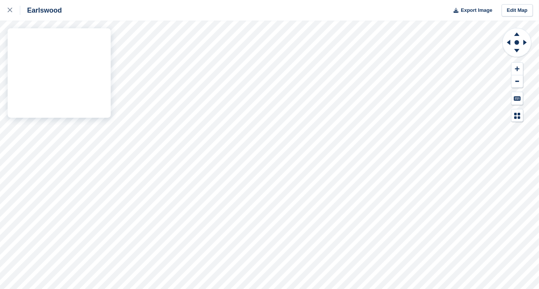
click at [73, 118] on div "Earlswood Export Image Edit Map" at bounding box center [269, 144] width 539 height 289
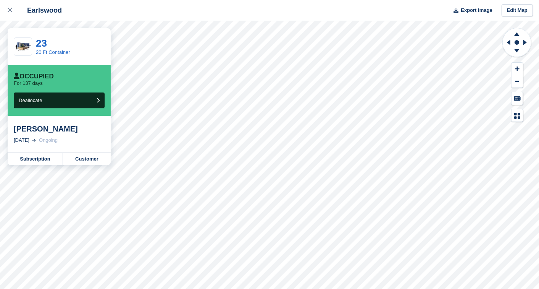
click at [101, 128] on div "Earlswood Export Image Edit Map 23 20 Ft Container Occupied For 137 days Deallo…" at bounding box center [269, 144] width 539 height 289
click at [101, 128] on div "KARL MOORE" at bounding box center [59, 128] width 91 height 9
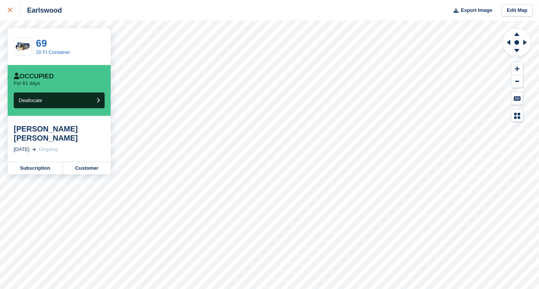
click at [13, 11] on div at bounding box center [14, 10] width 13 height 9
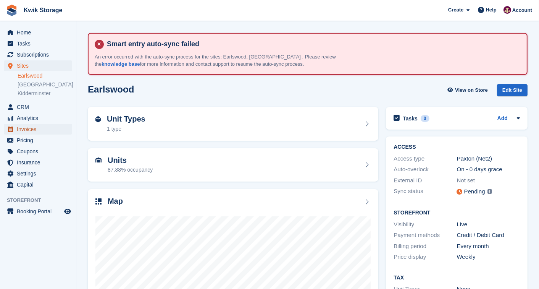
click at [58, 131] on span "Invoices" at bounding box center [40, 129] width 46 height 11
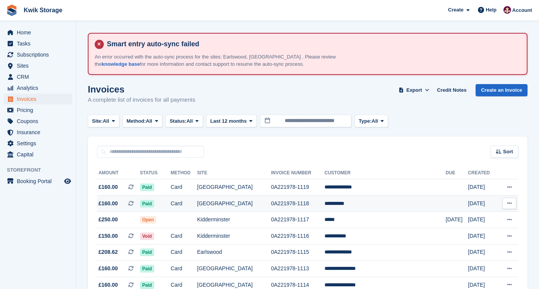
click at [170, 201] on td "Paid" at bounding box center [155, 203] width 31 height 16
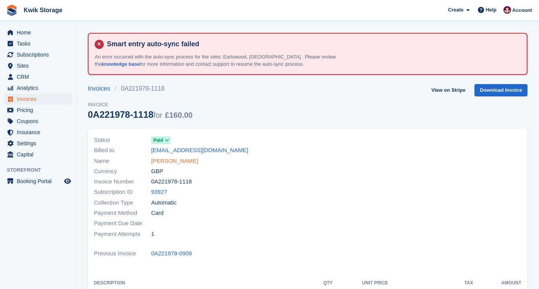
click at [168, 162] on link "[PERSON_NAME]" at bounding box center [174, 161] width 47 height 9
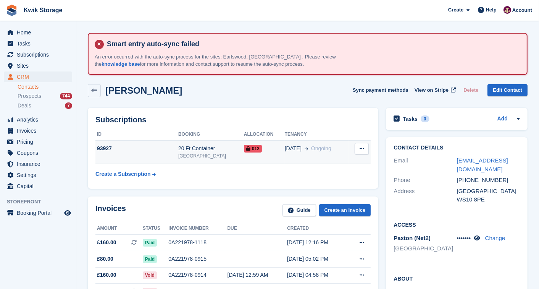
click at [359, 153] on button at bounding box center [362, 148] width 14 height 11
click at [329, 144] on div "[DATE] Ongoing" at bounding box center [317, 148] width 64 height 8
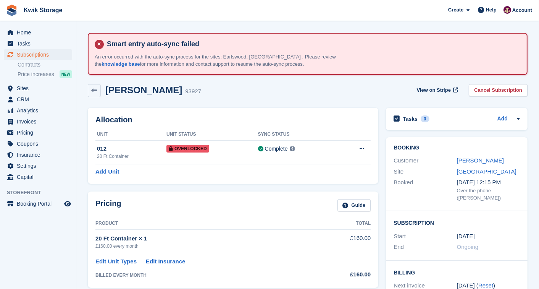
click at [367, 143] on button at bounding box center [362, 148] width 14 height 11
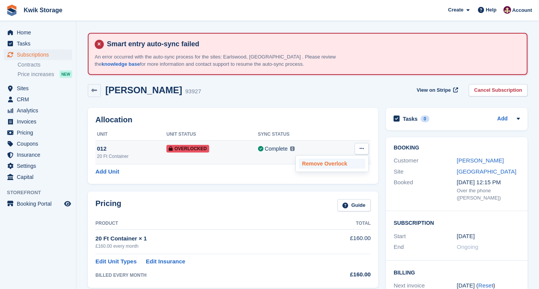
click at [356, 166] on p "Remove Overlock" at bounding box center [332, 164] width 66 height 10
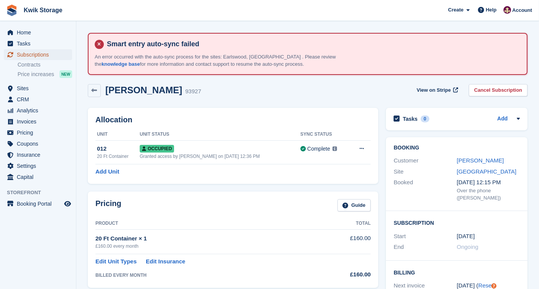
click at [57, 51] on span "Subscriptions" at bounding box center [40, 54] width 46 height 11
